Goal: Transaction & Acquisition: Book appointment/travel/reservation

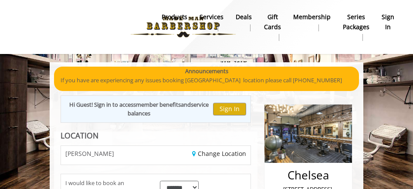
scroll to position [78, 0]
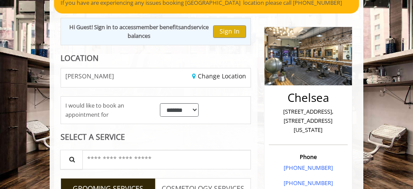
scroll to position [78, 0]
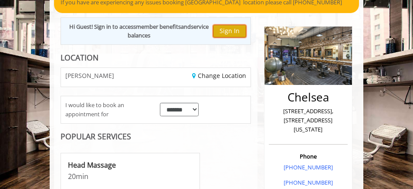
click at [227, 34] on button "Sign In" at bounding box center [229, 31] width 33 height 13
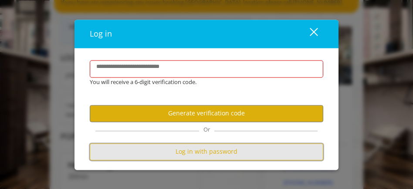
click at [185, 151] on button "Log in with password" at bounding box center [207, 151] width 234 height 17
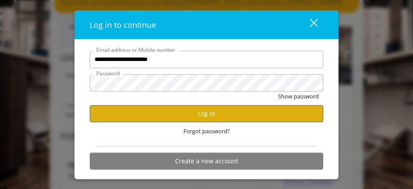
type input "**********"
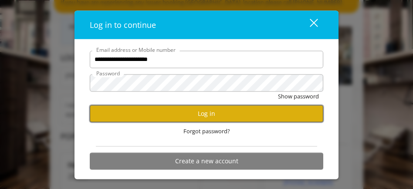
click at [226, 116] on button "Log in" at bounding box center [207, 113] width 234 height 17
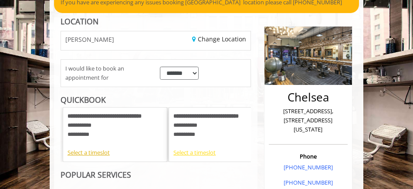
click at [193, 155] on div "Select a timeslot" at bounding box center [221, 152] width 95 height 9
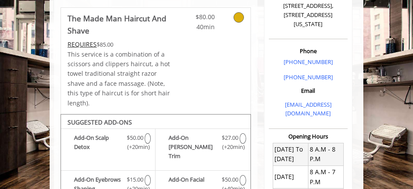
scroll to position [203, 0]
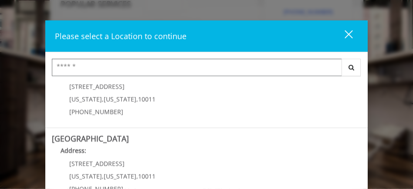
scroll to position [100, 0]
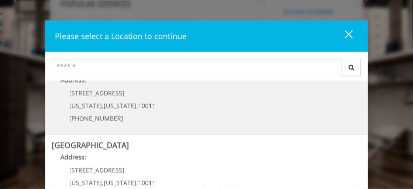
click at [213, 106] on link "Chelsea Address: 169/170 W 23rd St New York , New York , 10011 (917) 639-3902" at bounding box center [206, 96] width 309 height 64
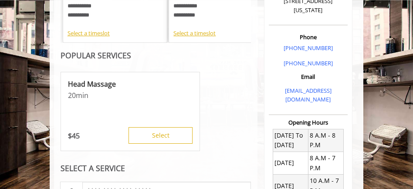
scroll to position [195, 0]
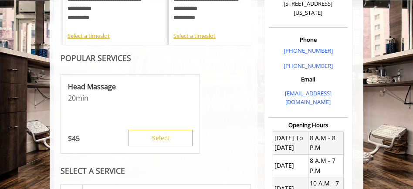
click at [118, 18] on div "**********" at bounding box center [115, 13] width 95 height 36
click at [132, 21] on div "**********" at bounding box center [115, 13] width 95 height 36
click at [97, 36] on div "Select a timeslot" at bounding box center [115, 35] width 95 height 9
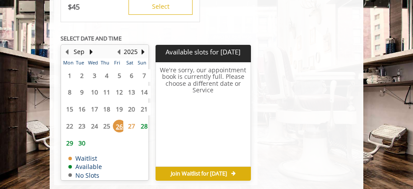
scroll to position [567, 0]
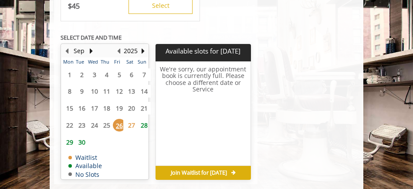
click at [81, 139] on span "30" at bounding box center [81, 142] width 13 height 13
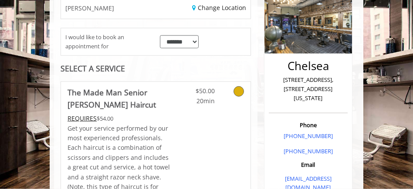
scroll to position [109, 0]
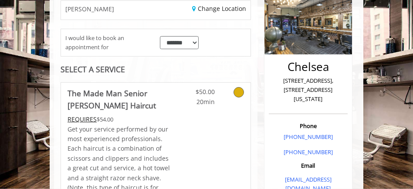
click at [241, 92] on icon at bounding box center [239, 92] width 10 height 10
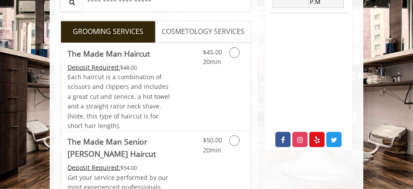
scroll to position [395, 0]
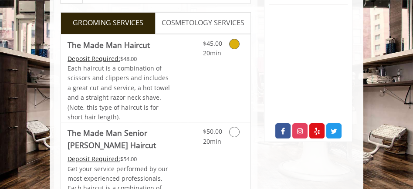
click at [239, 45] on icon "Grooming services" at bounding box center [234, 44] width 10 height 10
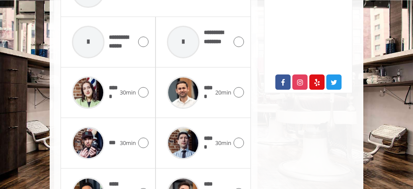
scroll to position [445, 0]
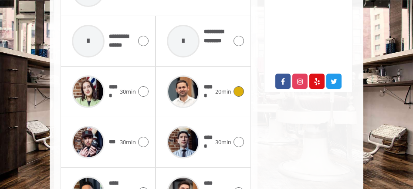
click at [239, 86] on icon at bounding box center [239, 91] width 10 height 10
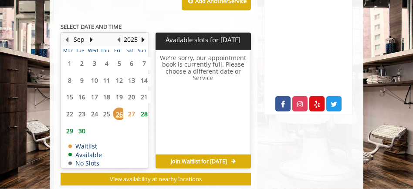
scroll to position [426, 0]
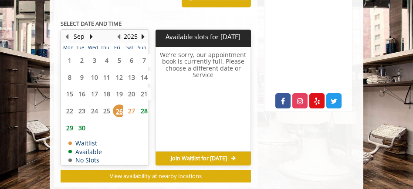
click at [82, 122] on span "30" at bounding box center [81, 128] width 13 height 13
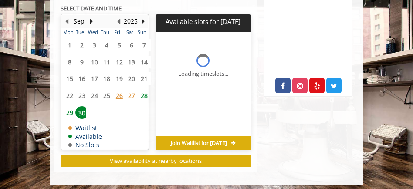
scroll to position [449, 0]
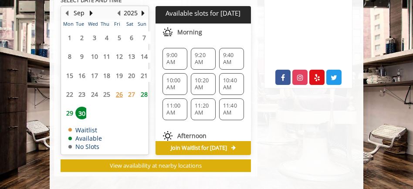
click at [177, 52] on span "9:00 AM" at bounding box center [175, 59] width 17 height 14
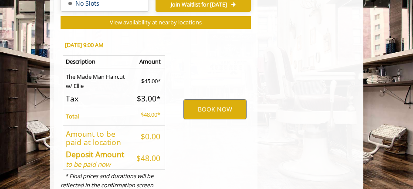
scroll to position [617, 0]
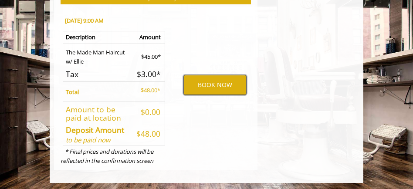
click at [199, 82] on button "BOOK NOW" at bounding box center [215, 85] width 63 height 20
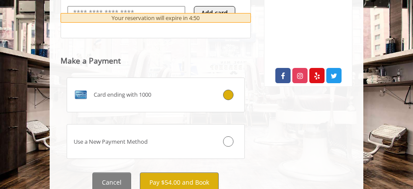
scroll to position [453, 0]
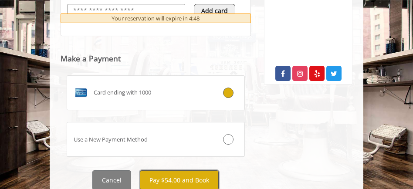
click at [158, 170] on button "Pay $54.00 and Book" at bounding box center [179, 180] width 79 height 20
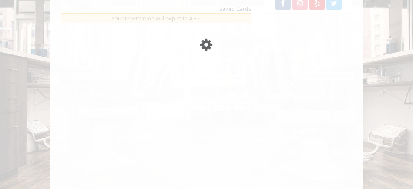
scroll to position [525, 0]
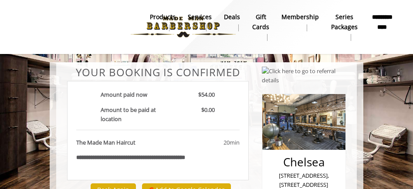
scroll to position [338, 0]
